Goal: Information Seeking & Learning: Learn about a topic

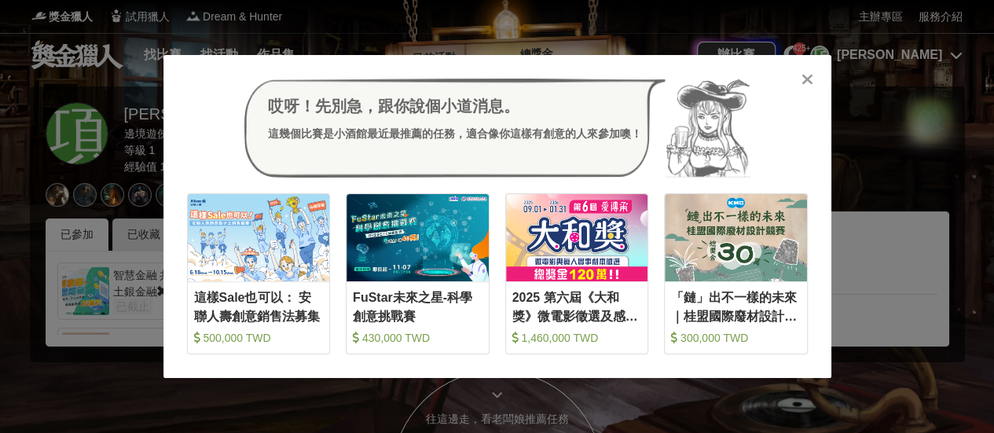
click at [803, 75] on icon at bounding box center [807, 79] width 12 height 16
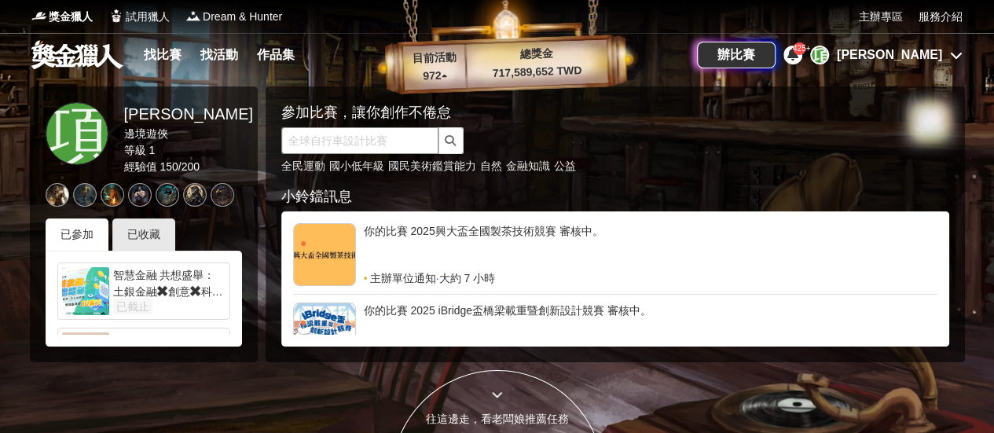
click at [383, 144] on input "text" at bounding box center [359, 140] width 157 height 27
paste input "西螺大橋"
type input "西螺大橋"
click button "submit" at bounding box center [450, 140] width 25 height 27
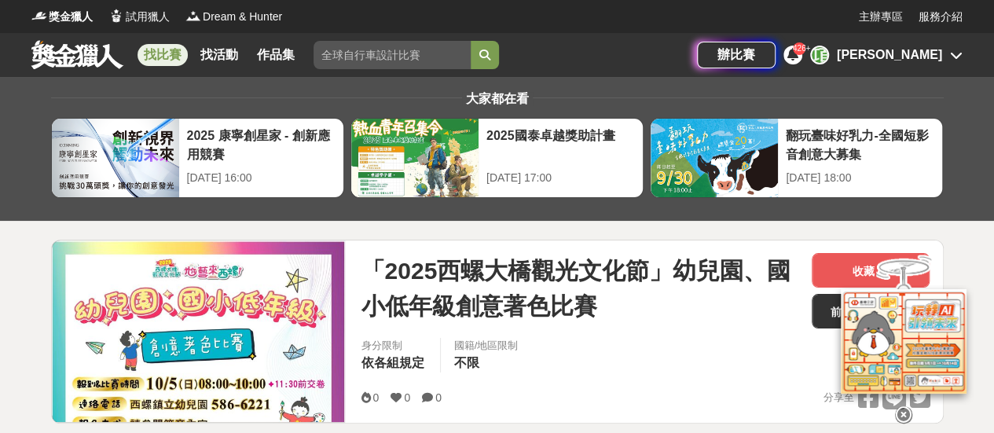
click at [902, 409] on icon at bounding box center [903, 402] width 17 height 17
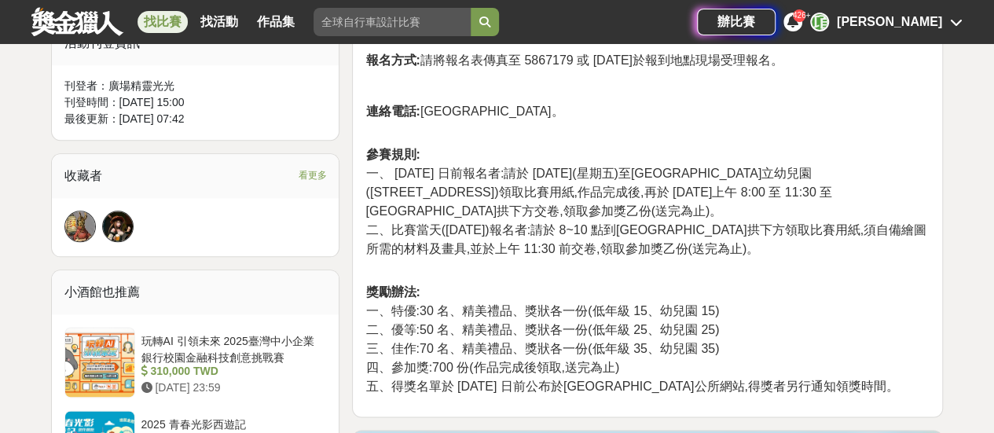
scroll to position [864, 0]
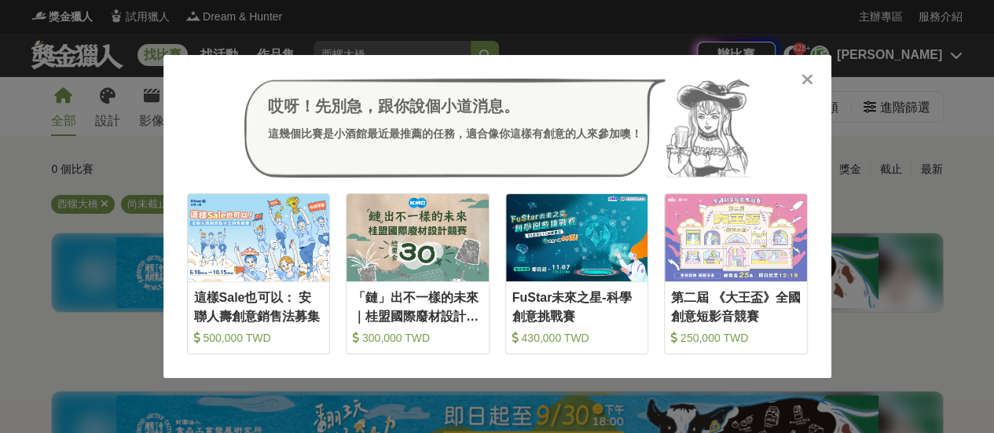
drag, startPoint x: 798, startPoint y: 81, endPoint x: 777, endPoint y: 78, distance: 21.4
click at [797, 81] on div "哎呀！先別急，跟你說個小道消息。 這幾個比賽是小酒館最近最推薦的任務，適合像你這樣有創意的人來參加噢！" at bounding box center [497, 128] width 621 height 99
click at [804, 76] on icon at bounding box center [807, 79] width 12 height 16
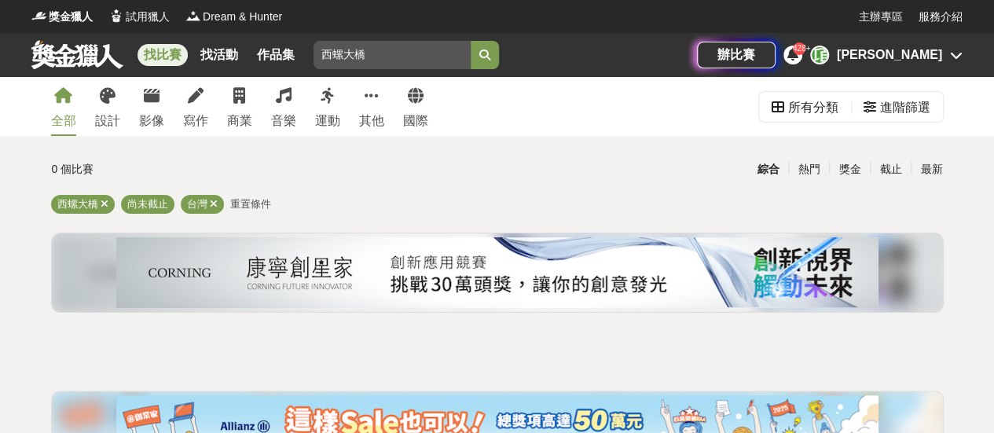
drag, startPoint x: 358, startPoint y: 53, endPoint x: 147, endPoint y: 50, distance: 211.3
click at [147, 50] on div "找比賽 找活動 作品集 西螺大橋 英語 身分證字號 國泰全國兒童繪畫比賽 金門高粱 健康長大 學生學習" at bounding box center [363, 55] width 665 height 44
paste input "珍馨"
type input "裕珍馨"
click at [471, 41] on button "submit" at bounding box center [485, 55] width 28 height 28
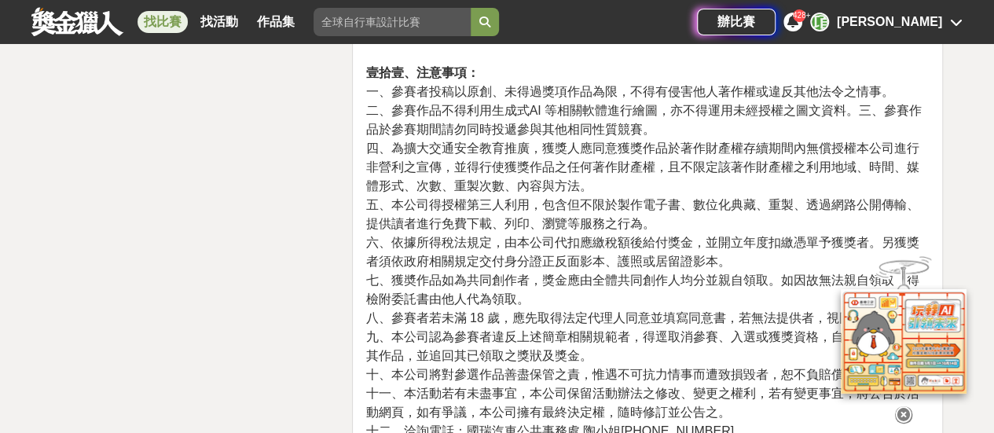
scroll to position [3613, 0]
